Goal: Information Seeking & Learning: Find specific fact

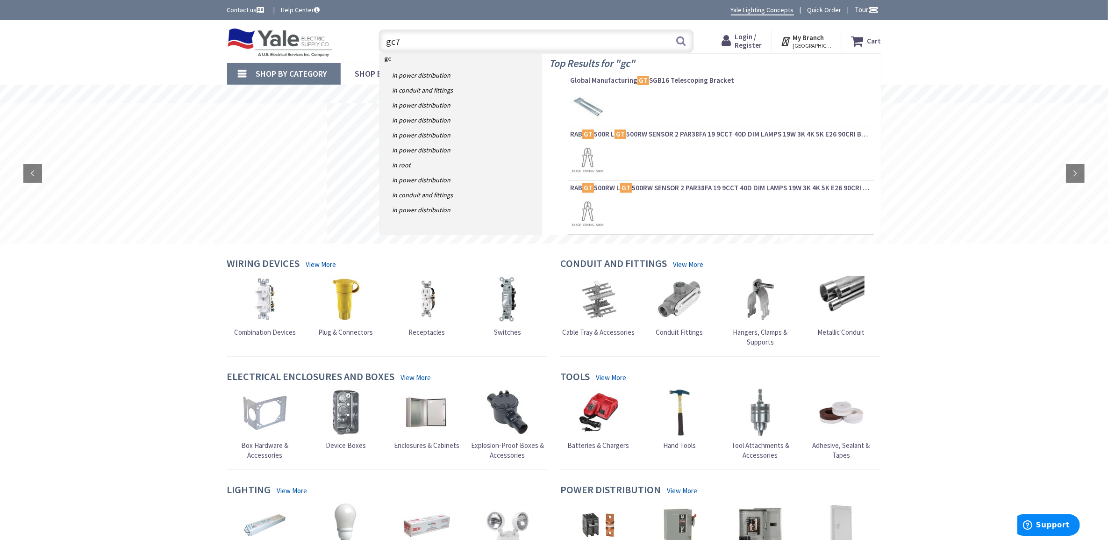
type input "gc75"
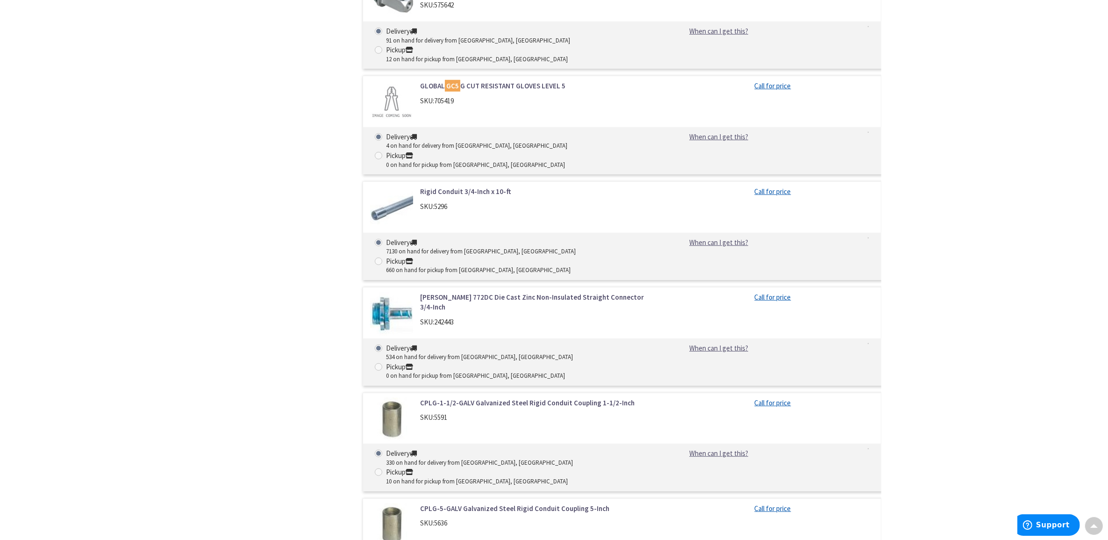
scroll to position [1341, 0]
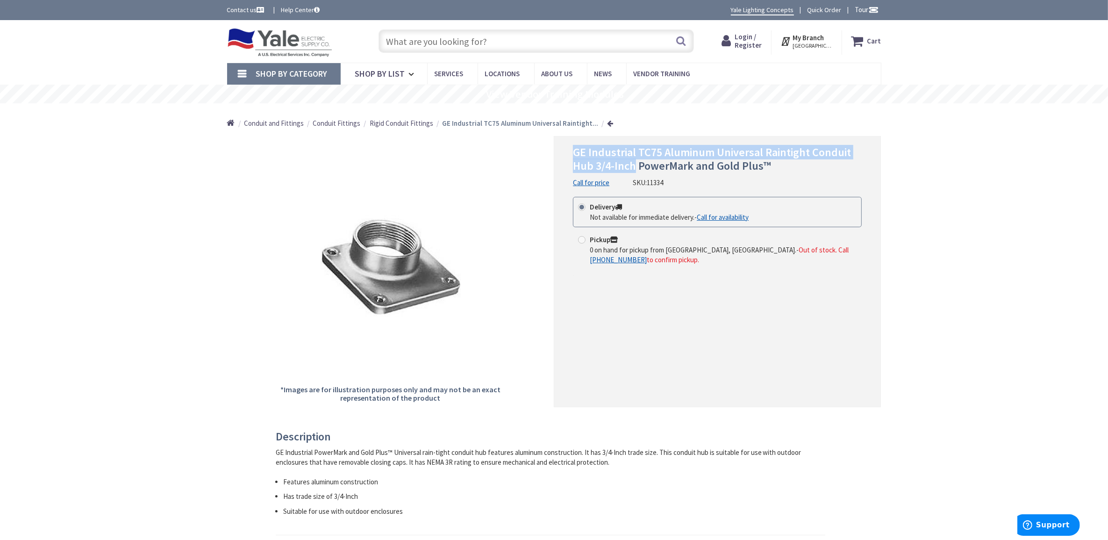
drag, startPoint x: 592, startPoint y: 149, endPoint x: 634, endPoint y: 165, distance: 45.0
click at [634, 165] on div "GE Industrial TC75 Aluminum Universal Raintight Conduit Hub 3/4-Inch PowerMark …" at bounding box center [717, 271] width 327 height 271
copy span "GE Industrial TC75 Aluminum Universal Raintight Conduit Hub 3/4-Inch"
